Goal: Task Accomplishment & Management: Use online tool/utility

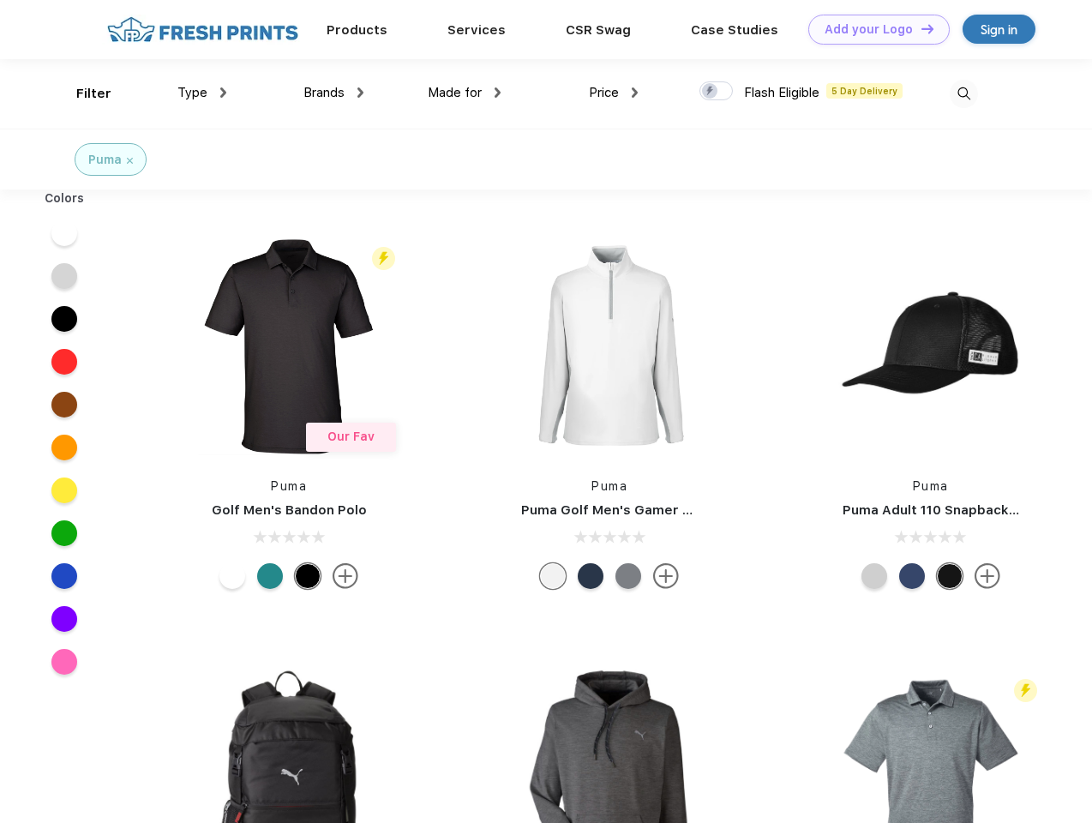
click at [872, 29] on link "Add your Logo Design Tool" at bounding box center [878, 30] width 141 height 30
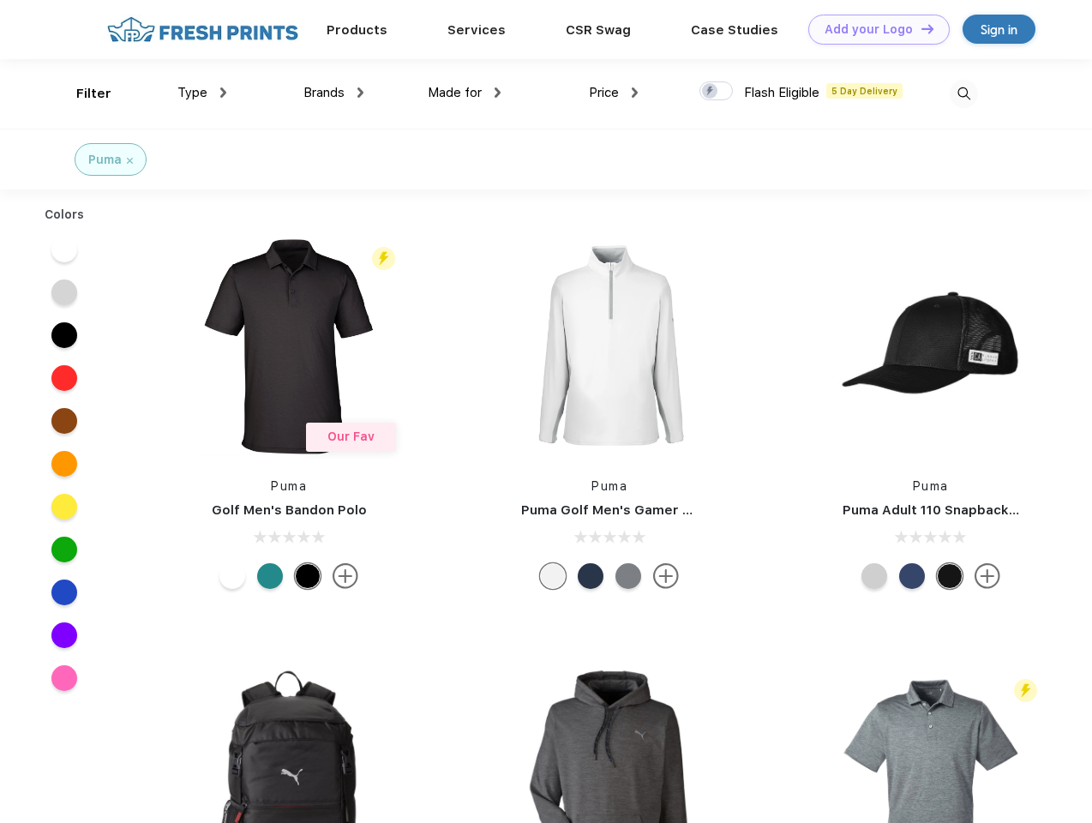
click at [0, 0] on div "Design Tool" at bounding box center [0, 0] width 0 height 0
click at [919, 28] on link "Add your Logo Design Tool" at bounding box center [878, 30] width 141 height 30
click at [82, 93] on div "Filter" at bounding box center [93, 94] width 35 height 20
click at [202, 93] on span "Type" at bounding box center [192, 92] width 30 height 15
click at [333, 93] on span "Brands" at bounding box center [323, 92] width 41 height 15
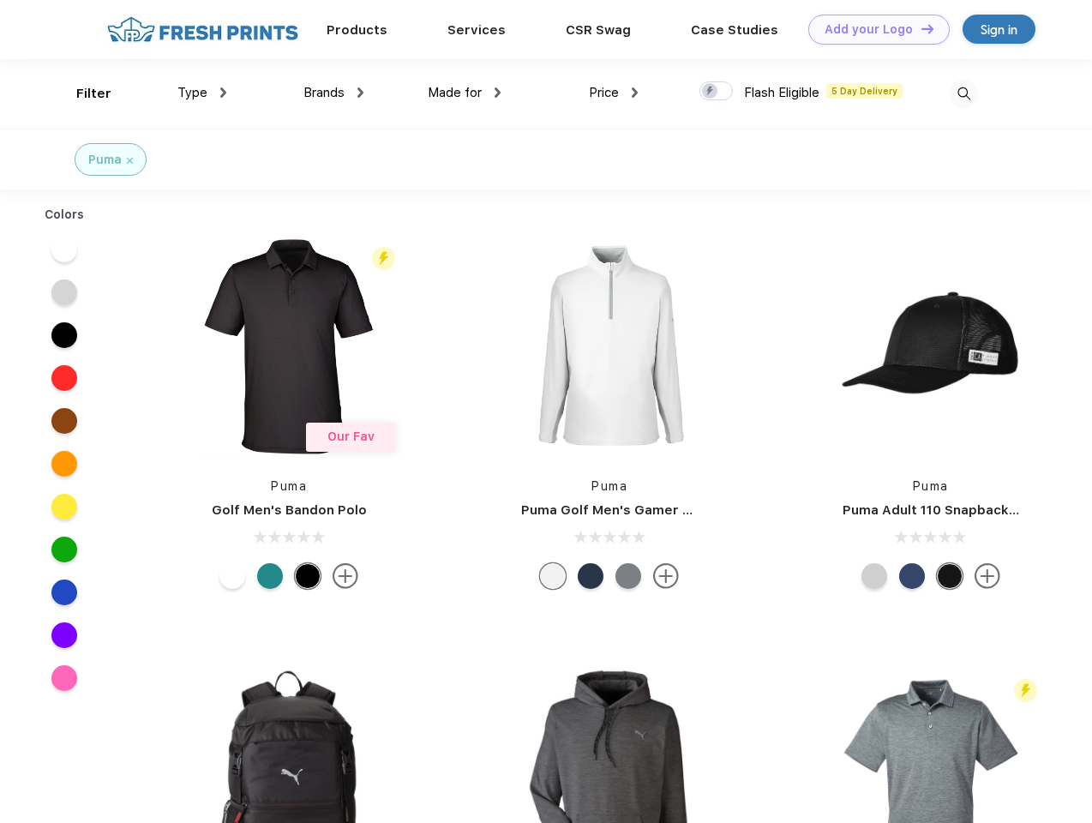
click at [464, 93] on span "Made for" at bounding box center [455, 92] width 54 height 15
click at [613, 93] on span "Price" at bounding box center [604, 92] width 30 height 15
click at [716, 92] on div at bounding box center [715, 90] width 33 height 19
click at [710, 92] on input "checkbox" at bounding box center [704, 86] width 11 height 11
click at [963, 93] on img at bounding box center [963, 94] width 28 height 28
